Goal: Entertainment & Leisure: Consume media (video, audio)

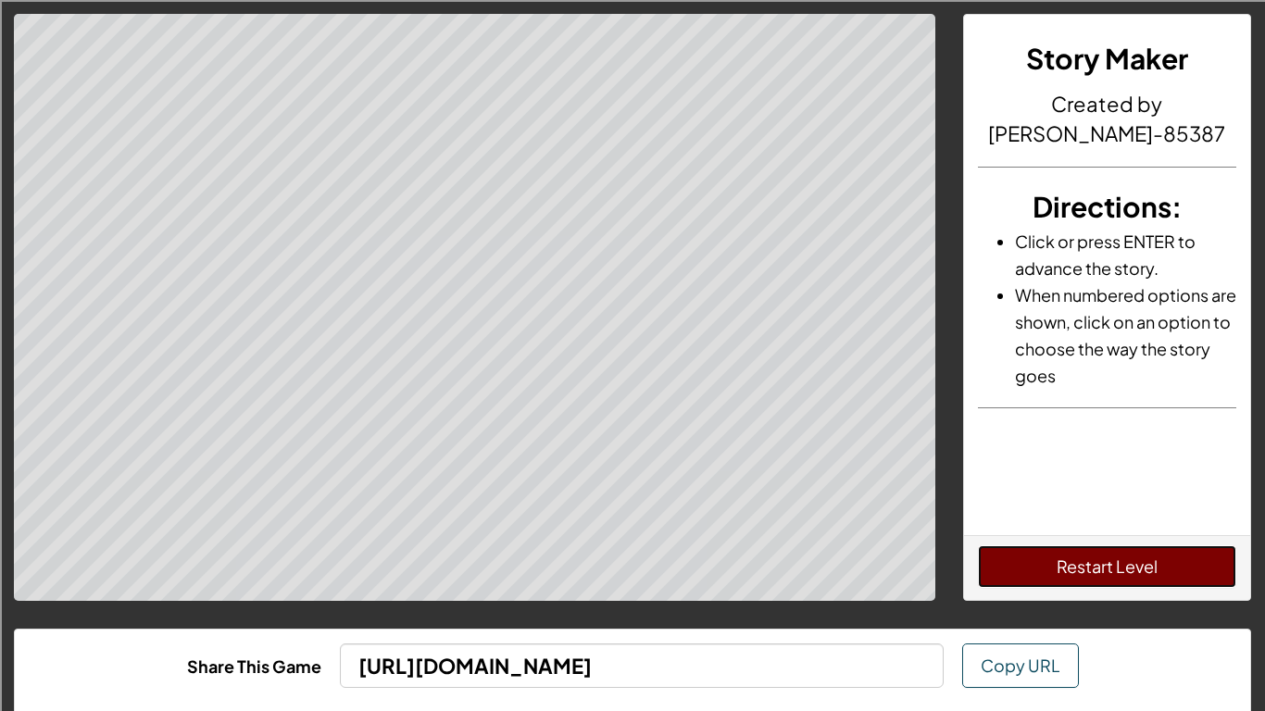
click at [1067, 561] on button "Restart Level" at bounding box center [1107, 566] width 259 height 43
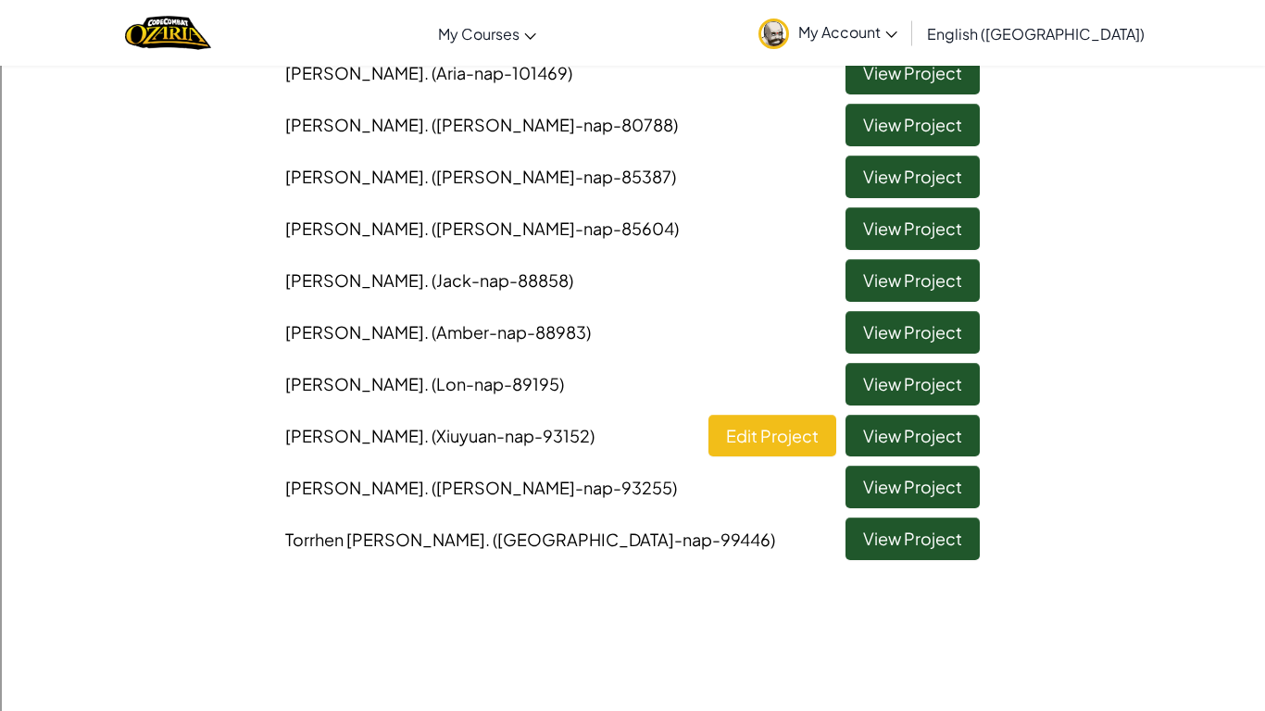
scroll to position [274, 0]
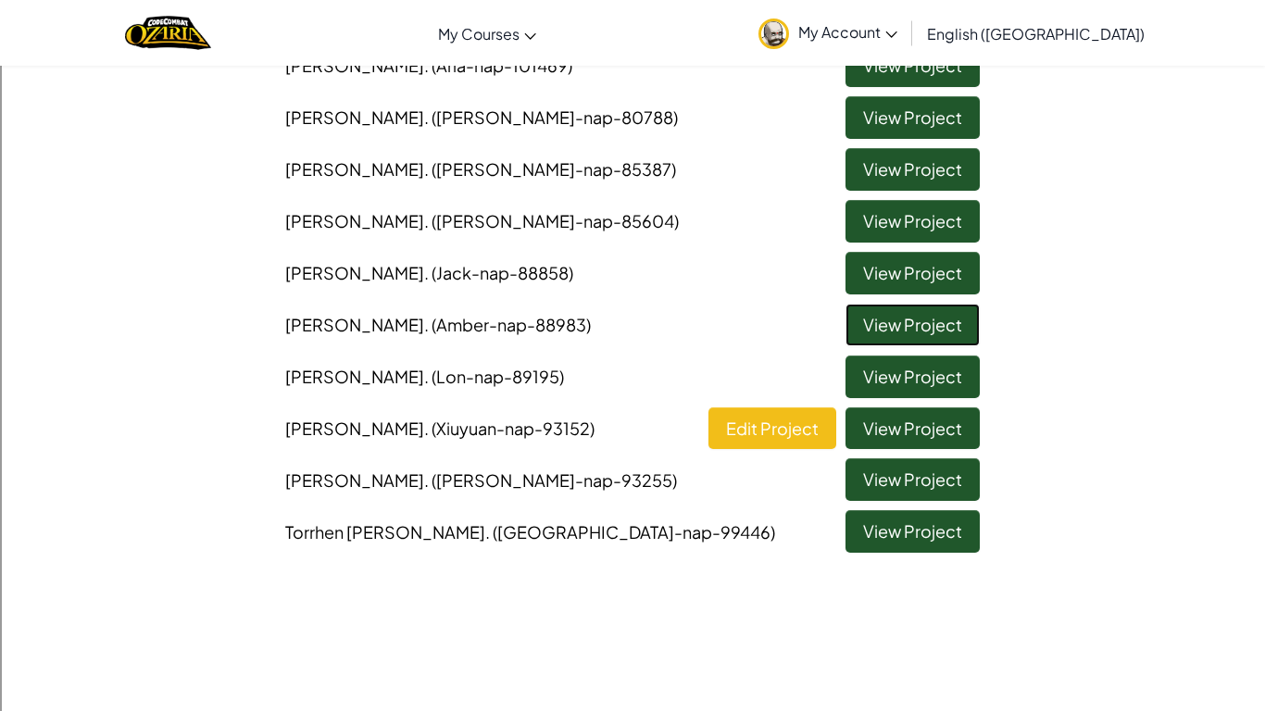
click at [907, 325] on link "View Project" at bounding box center [912, 325] width 134 height 43
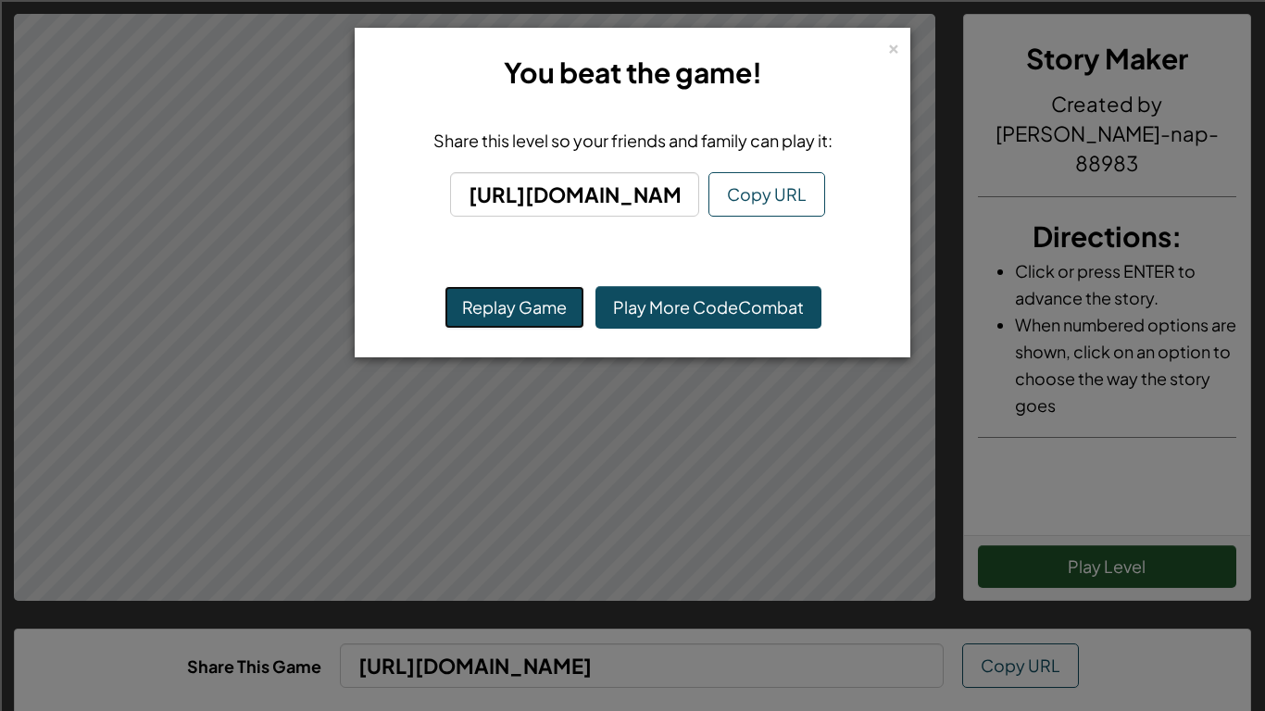
click at [478, 319] on button "Replay Game" at bounding box center [514, 307] width 140 height 43
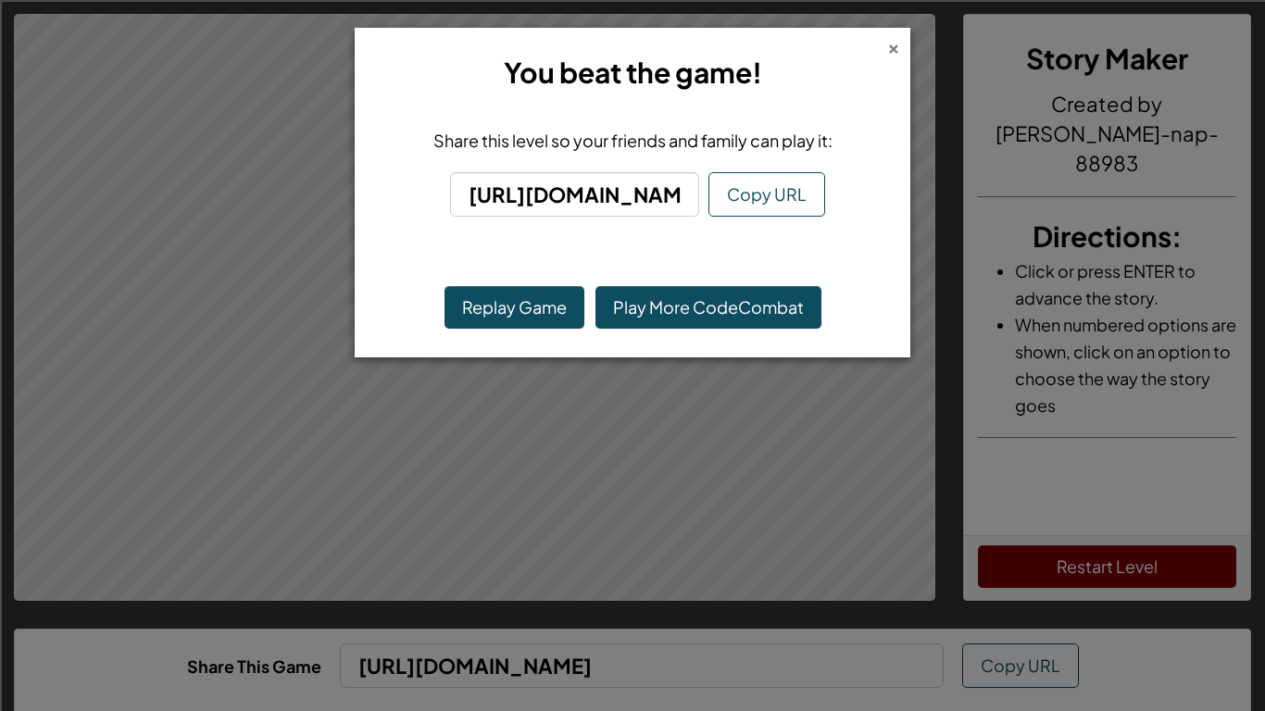
click at [893, 45] on div "×" at bounding box center [893, 45] width 13 height 19
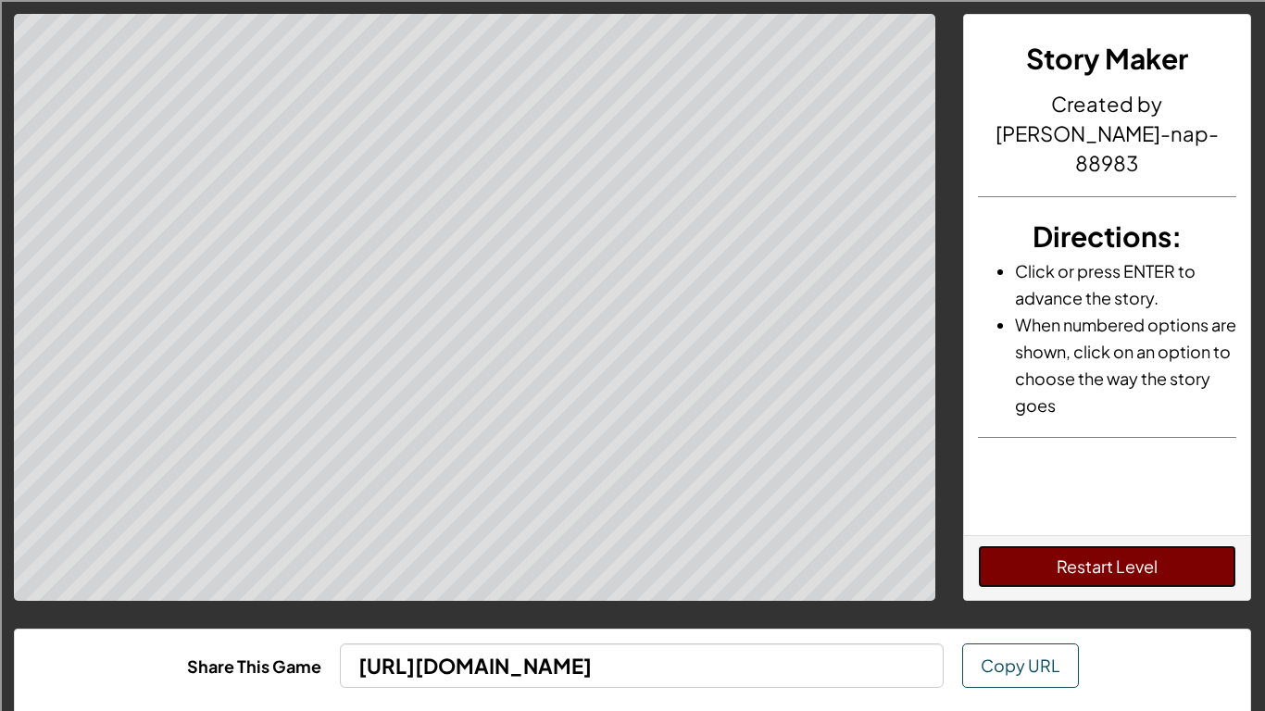
click at [1025, 570] on button "Restart Level" at bounding box center [1107, 566] width 259 height 43
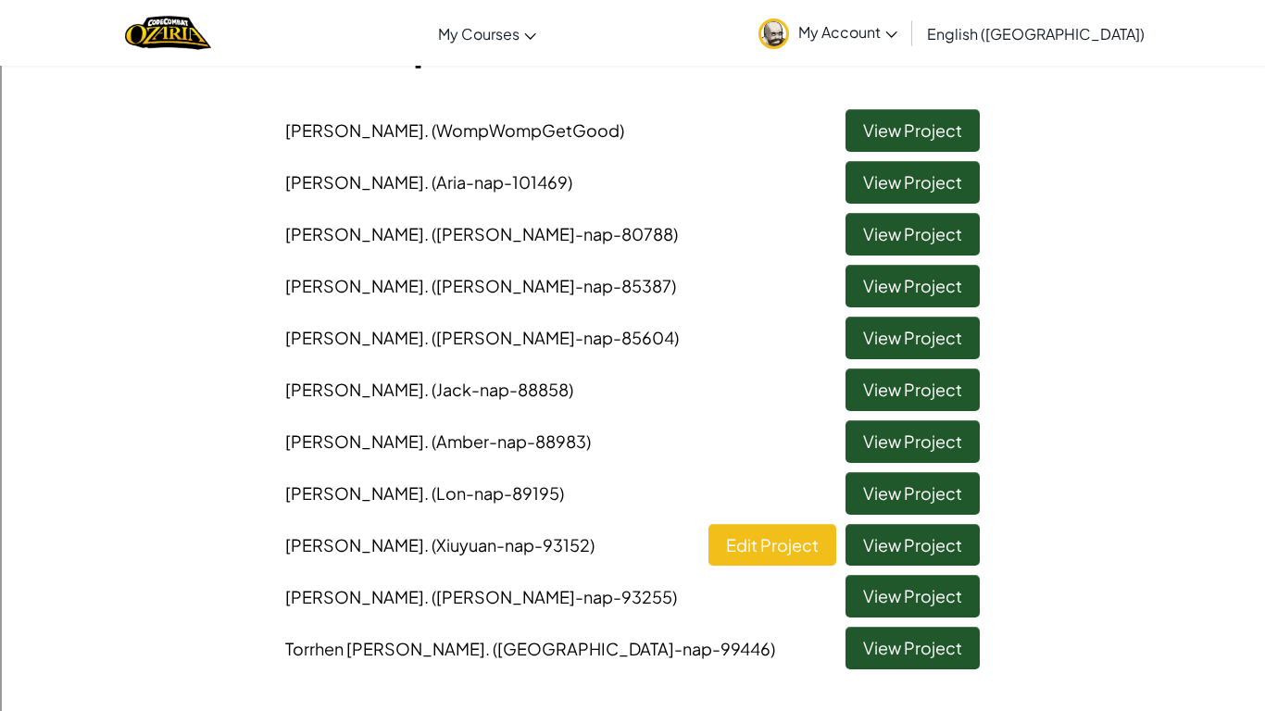
scroll to position [174, 0]
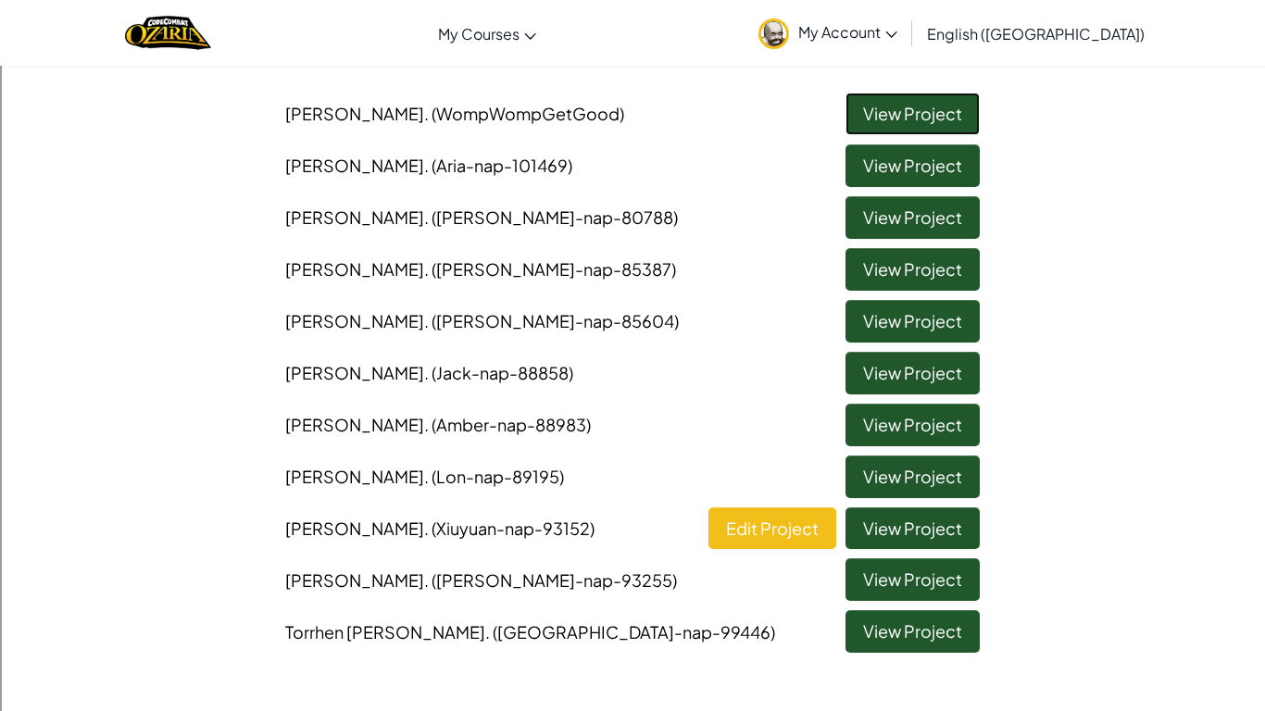
click at [914, 122] on link "View Project" at bounding box center [912, 114] width 134 height 43
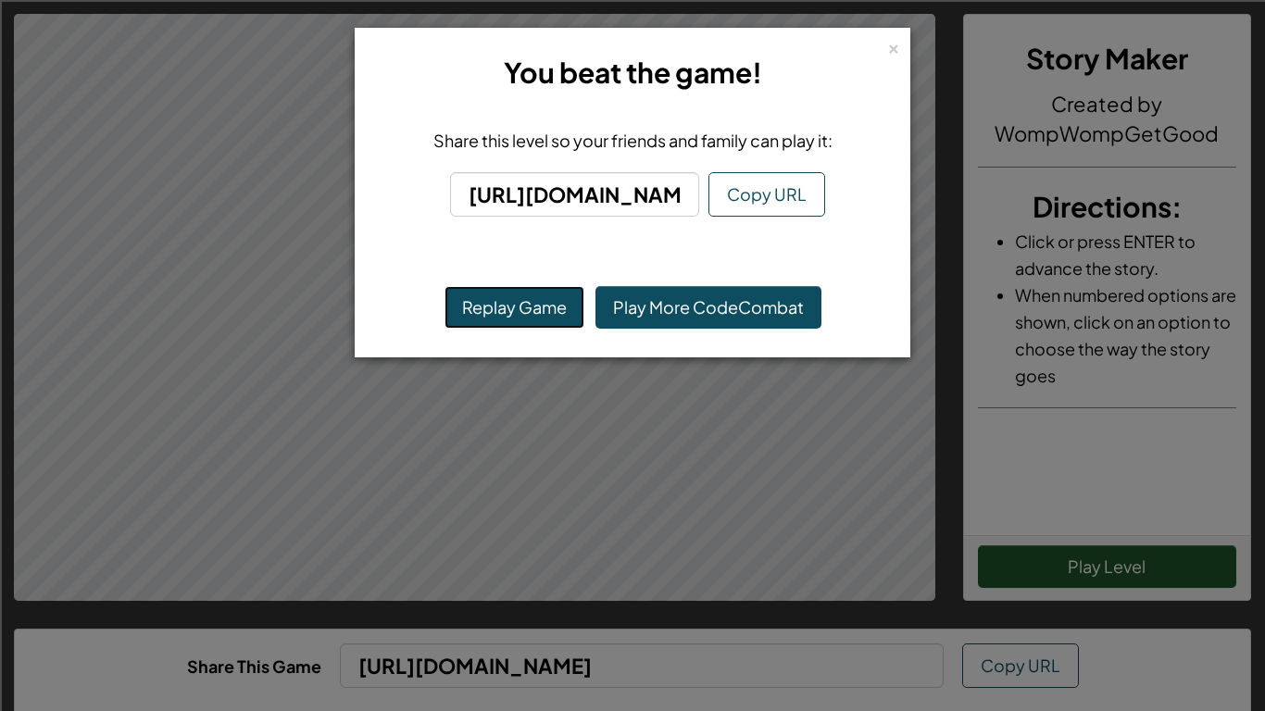
click at [479, 312] on button "Replay Game" at bounding box center [514, 307] width 140 height 43
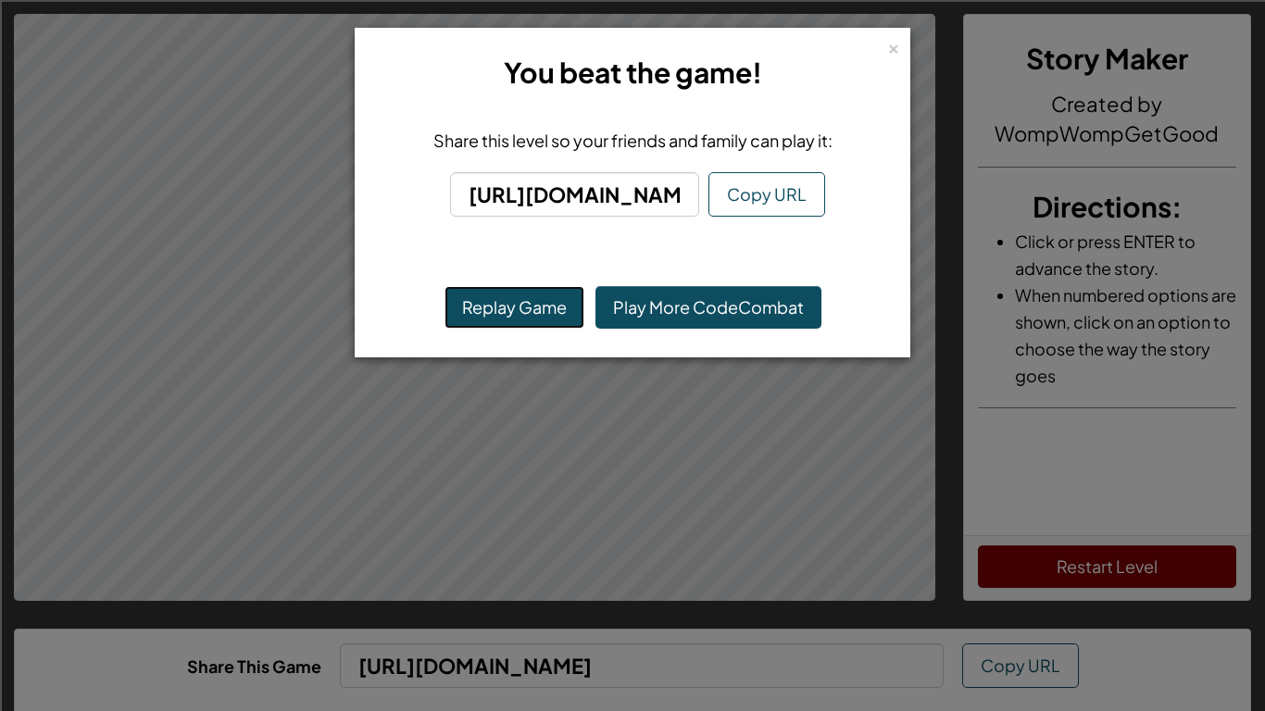
click at [547, 315] on button "Replay Game" at bounding box center [514, 307] width 140 height 43
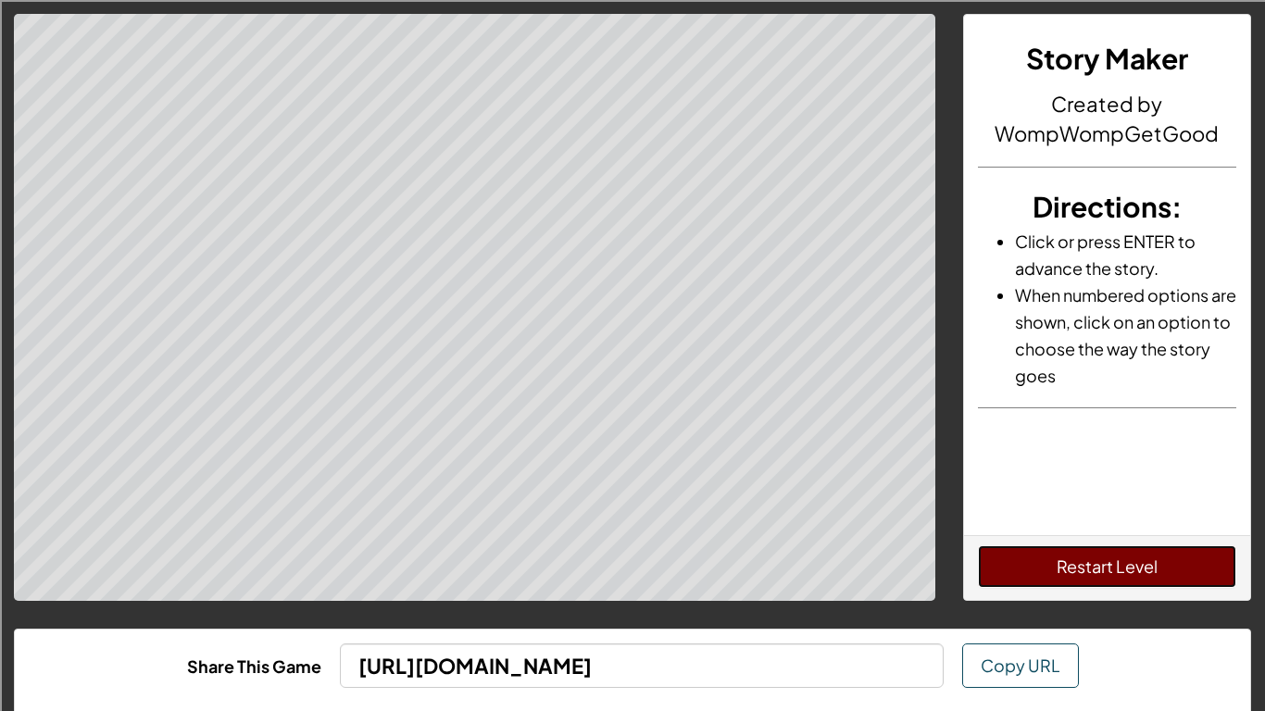
click at [1001, 560] on button "Restart Level" at bounding box center [1107, 566] width 259 height 43
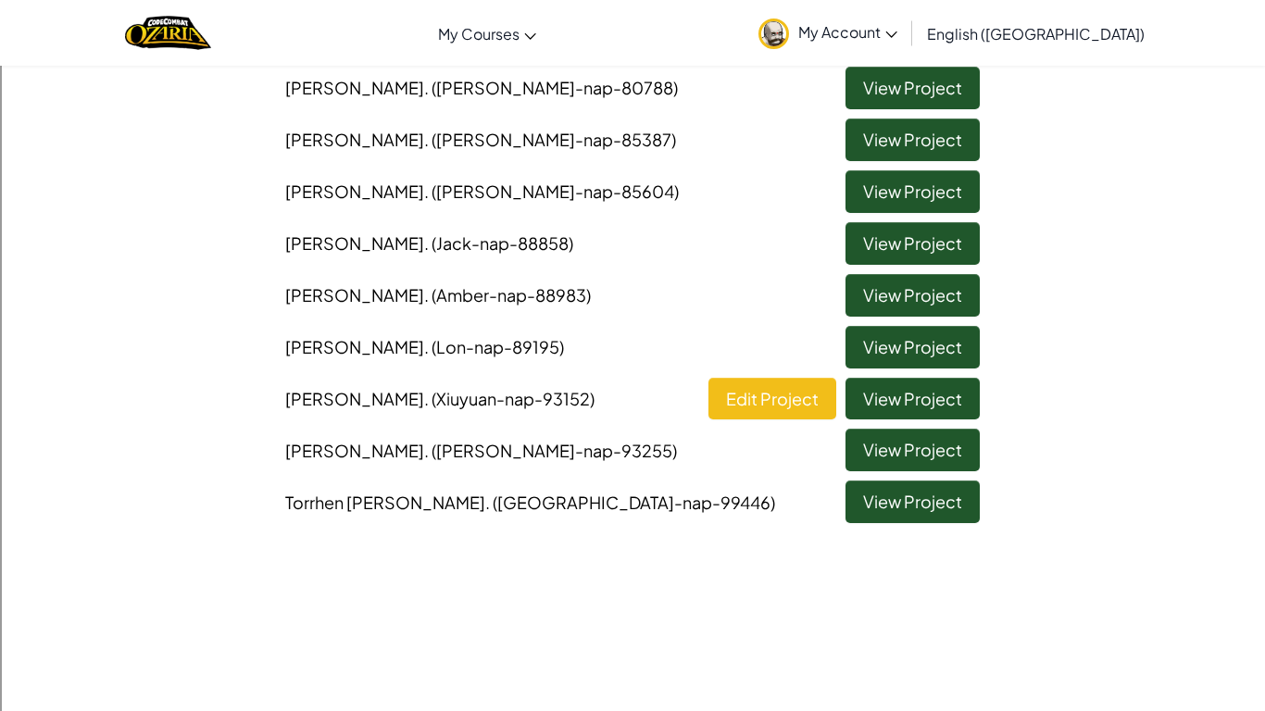
scroll to position [445, 0]
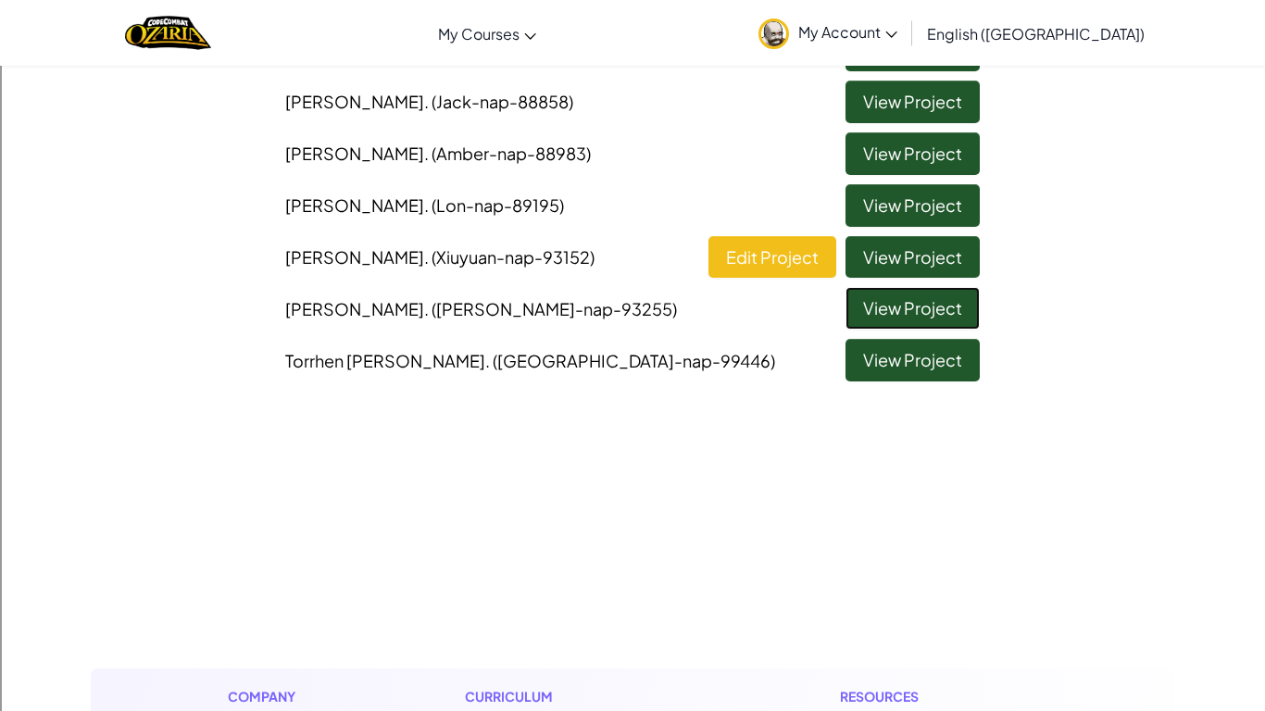
click at [867, 304] on link "View Project" at bounding box center [912, 308] width 134 height 43
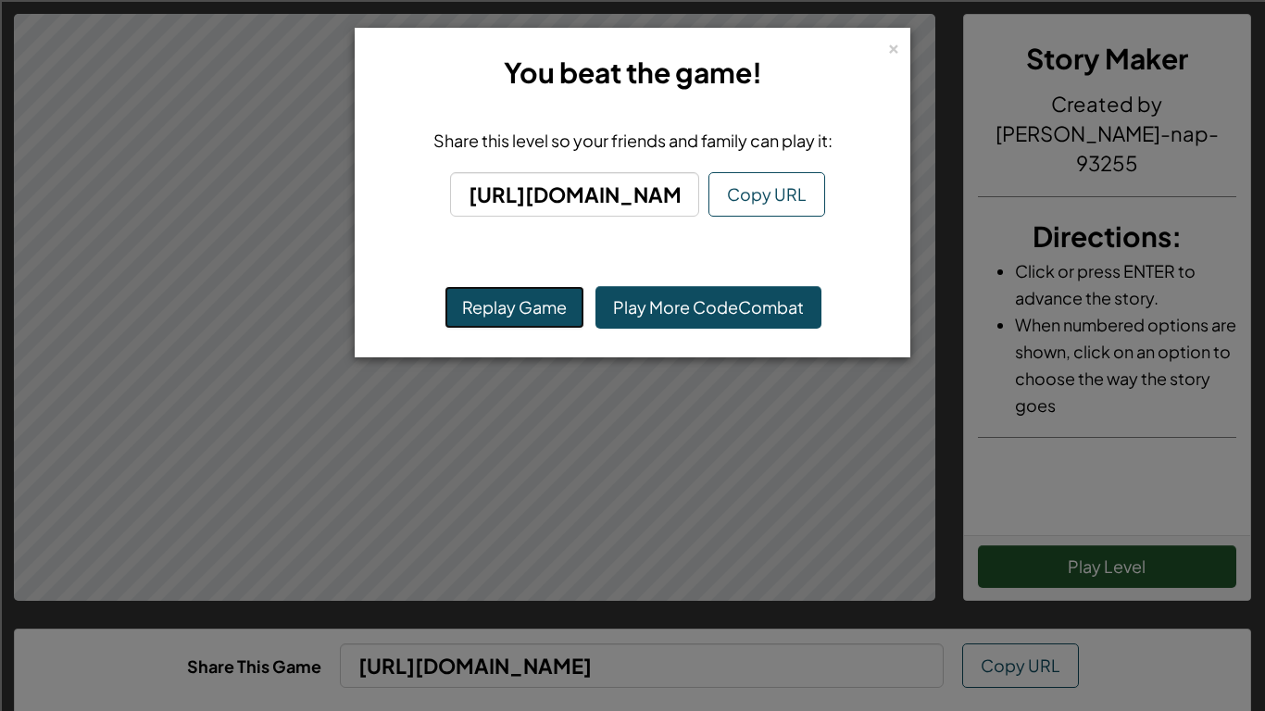
click at [491, 295] on button "Replay Game" at bounding box center [514, 307] width 140 height 43
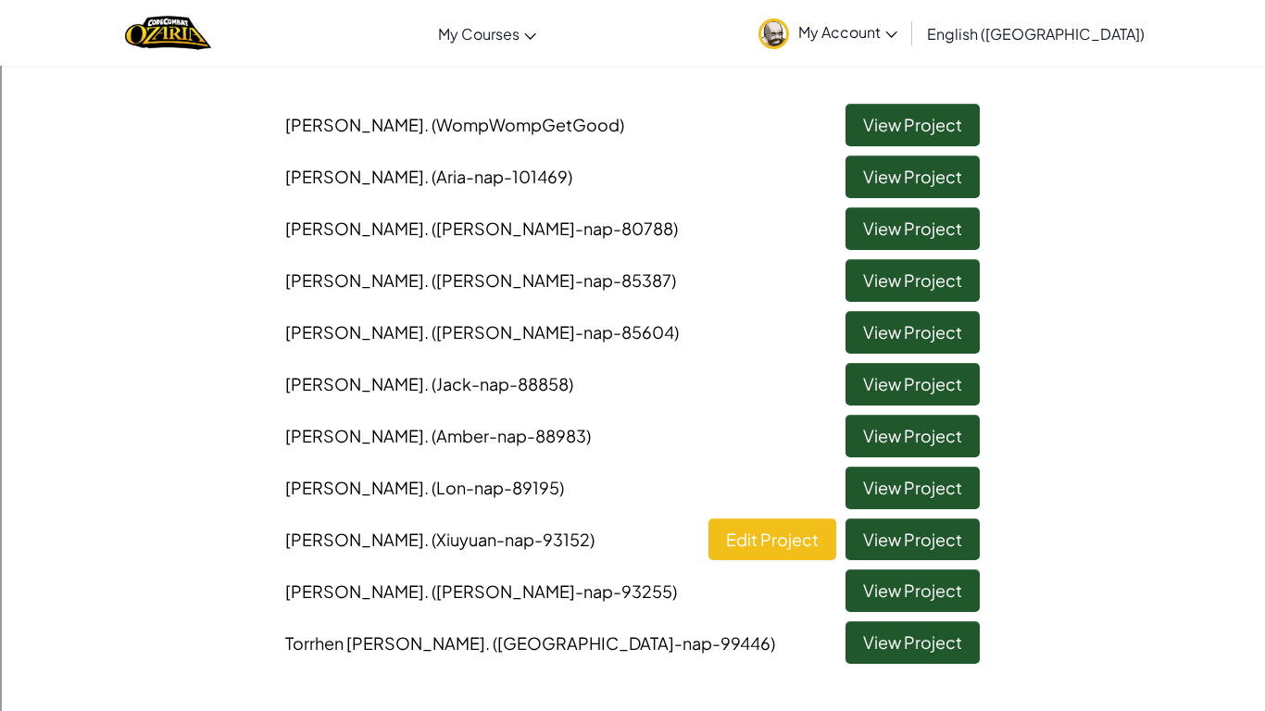
scroll to position [168, 0]
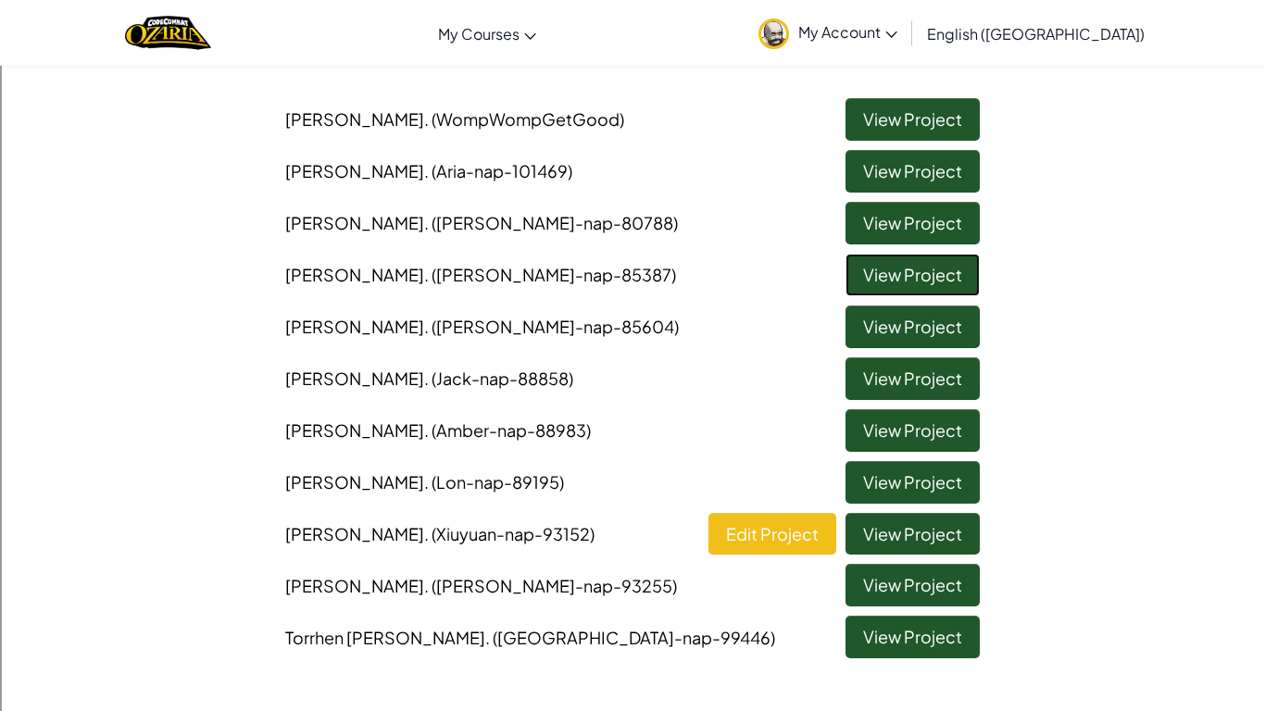
click at [900, 291] on link "View Project" at bounding box center [912, 275] width 134 height 43
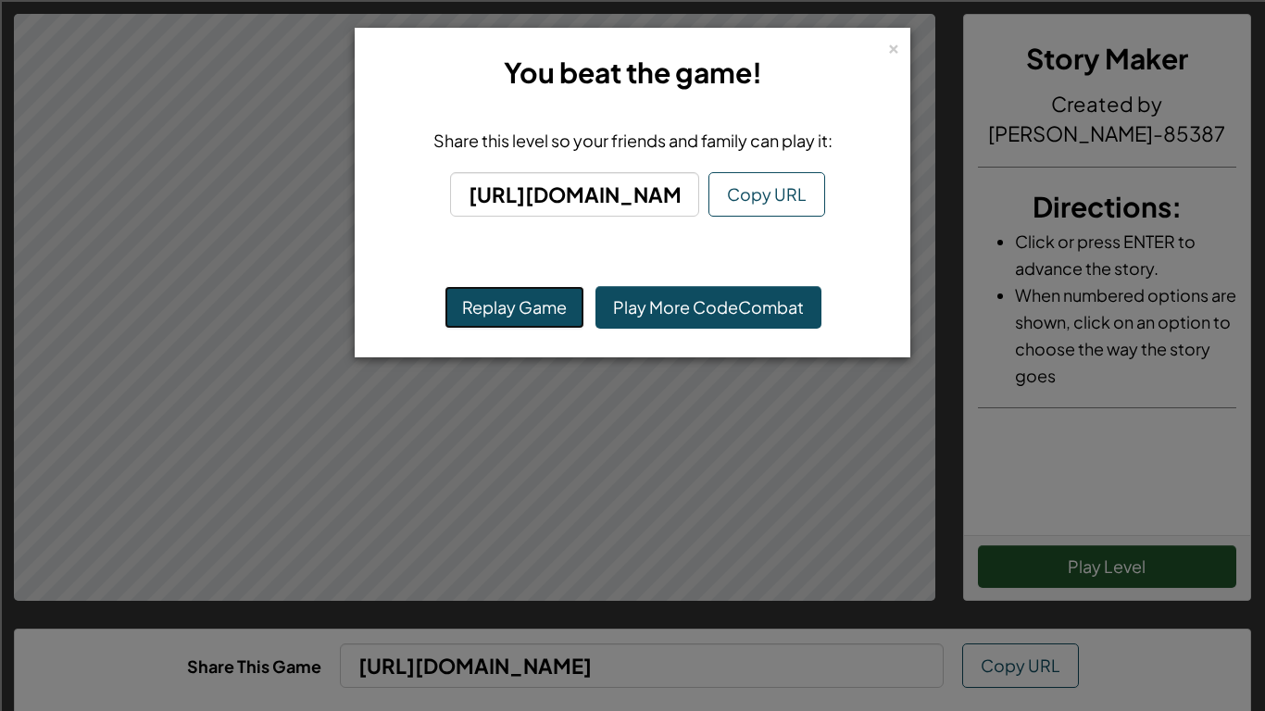
click at [555, 303] on button "Replay Game" at bounding box center [514, 307] width 140 height 43
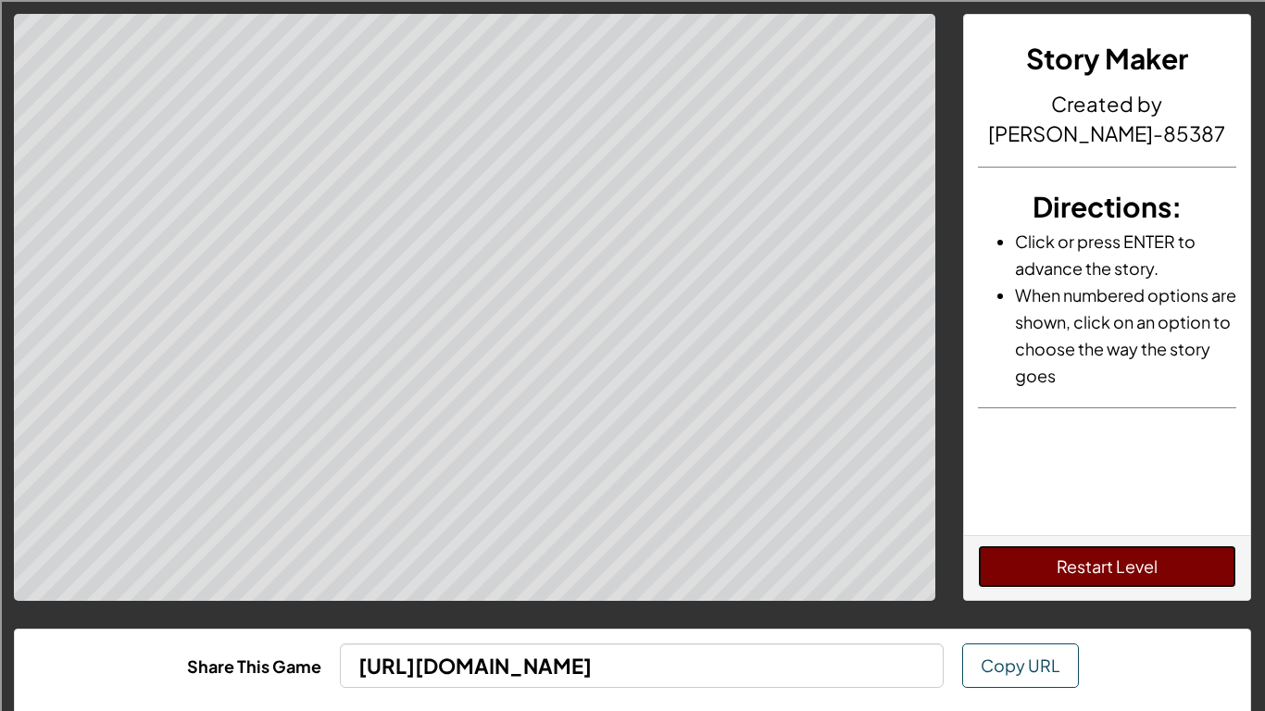
click at [1098, 572] on button "Restart Level" at bounding box center [1107, 566] width 259 height 43
click at [1112, 590] on div "Restart Level" at bounding box center [1107, 567] width 287 height 65
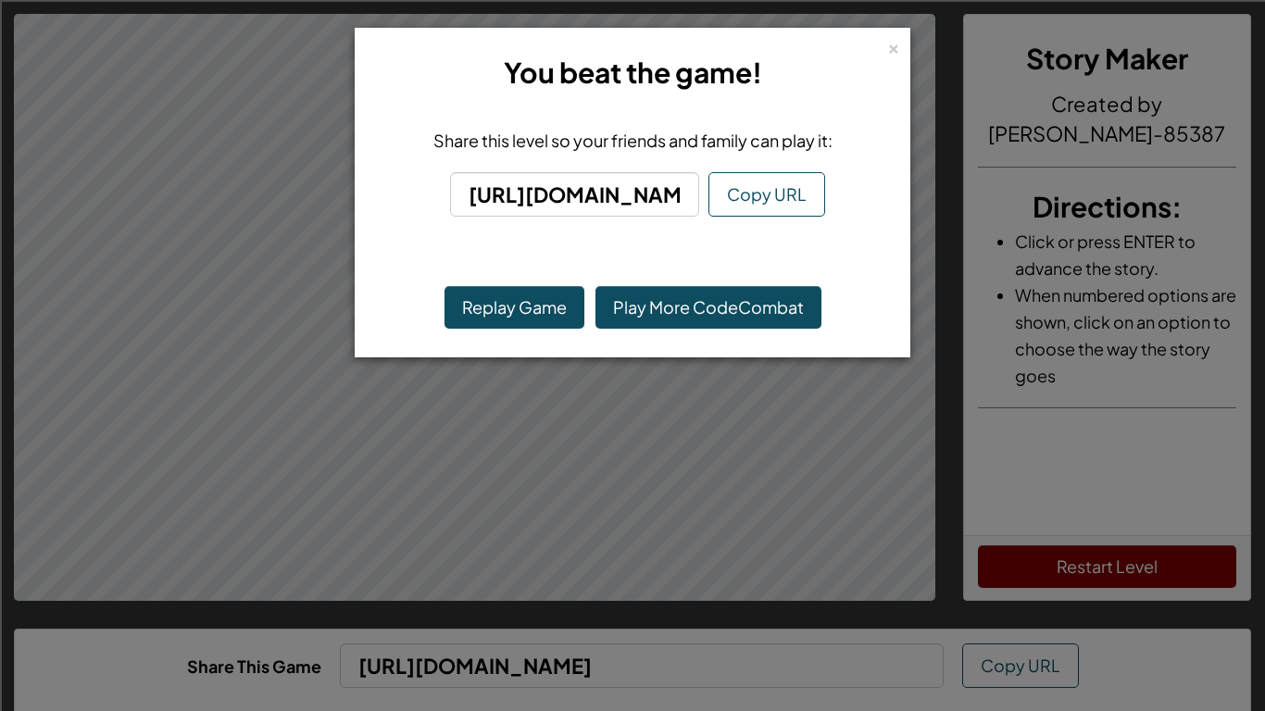
click at [1099, 570] on div "× You beat the game! Share this level so your friends and family can play it: […" at bounding box center [632, 355] width 1265 height 711
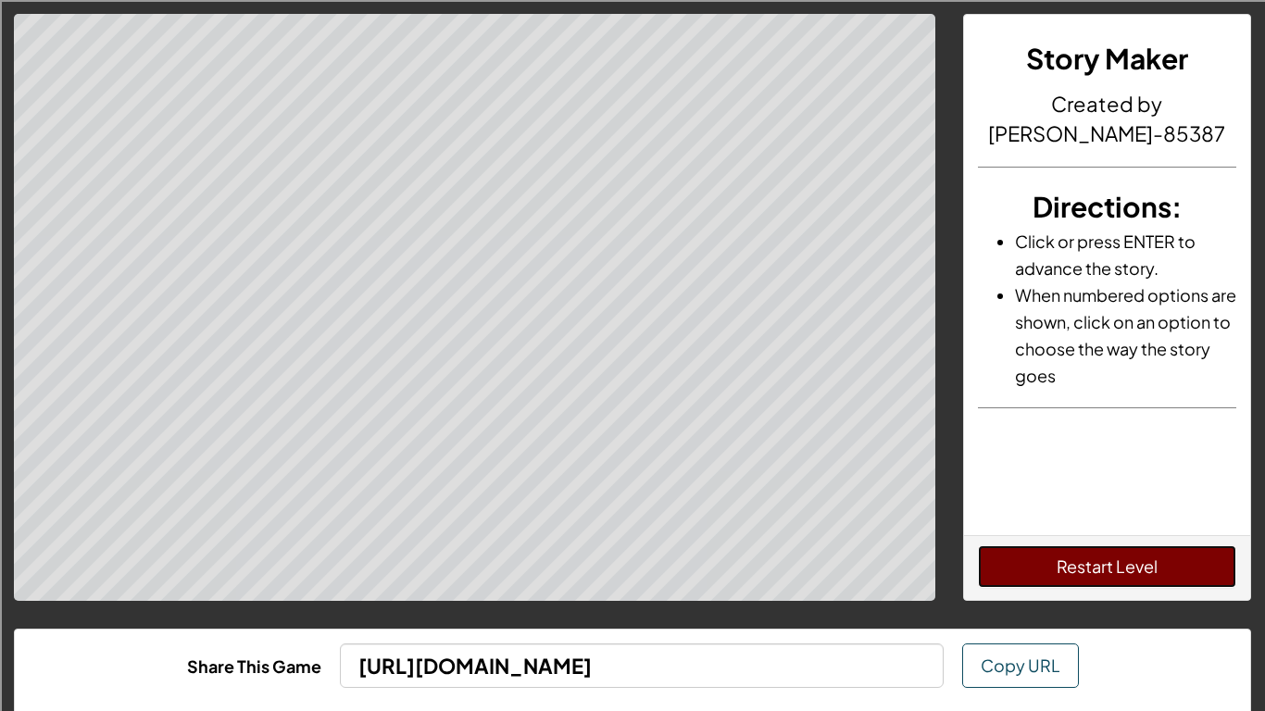
click at [1154, 555] on button "Restart Level" at bounding box center [1107, 566] width 259 height 43
